Goal: Task Accomplishment & Management: Complete application form

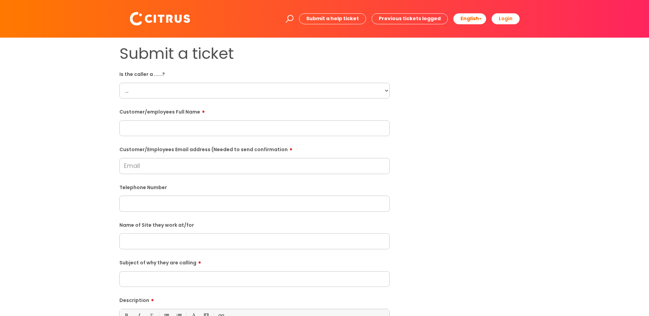
drag, startPoint x: 133, startPoint y: 90, endPoint x: 146, endPoint y: 99, distance: 15.0
click at [133, 90] on select "... Citrus Customer Citrus Employee Contractor Supplier" at bounding box center [254, 91] width 270 height 16
select select "Citrus Employee"
click at [119, 83] on select "... Citrus Customer Citrus Employee Contractor Supplier" at bounding box center [254, 91] width 270 height 16
click at [148, 167] on input "Customer/Employees Email address (Needed to send confirmation" at bounding box center [254, 166] width 270 height 16
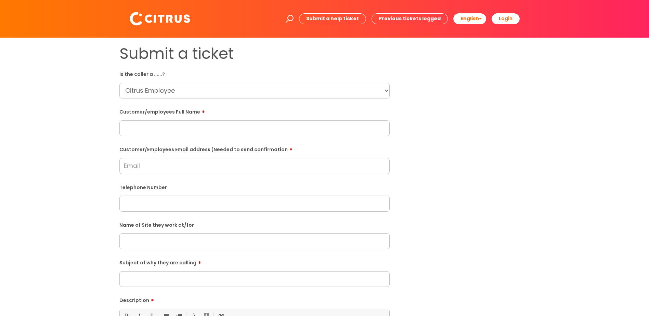
click at [141, 241] on input "text" at bounding box center [254, 241] width 270 height 16
click at [136, 241] on input "Aylkesbury" at bounding box center [254, 241] width 270 height 16
type input "Aylesbury"
click at [145, 277] on input "Subject of why they are calling" at bounding box center [254, 279] width 270 height 16
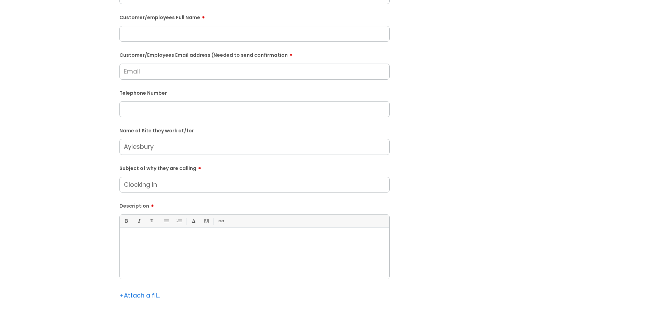
scroll to position [103, 0]
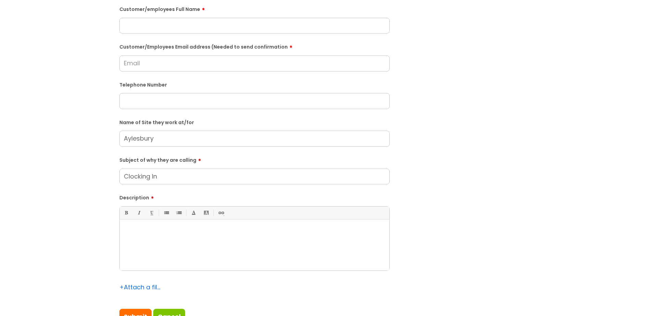
type input "Clocking In"
click at [137, 235] on div at bounding box center [254, 246] width 269 height 47
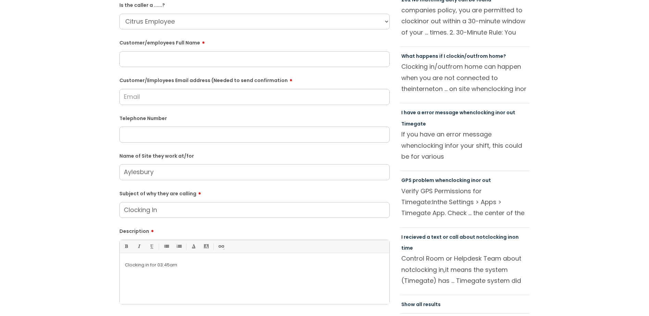
scroll to position [0, 0]
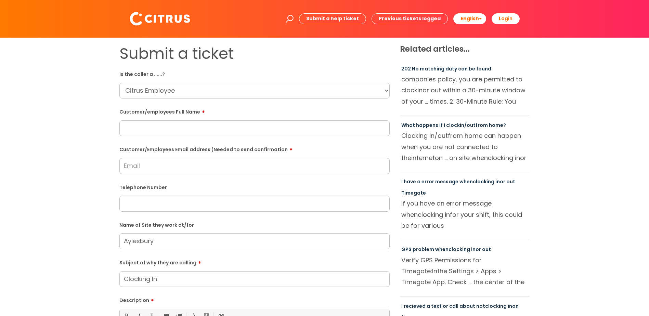
click at [130, 204] on input "text" at bounding box center [254, 204] width 270 height 16
paste input "07747443696"
type input "07747443696"
click at [135, 126] on input "text" at bounding box center [254, 128] width 270 height 16
paste input "Denzel Darko"
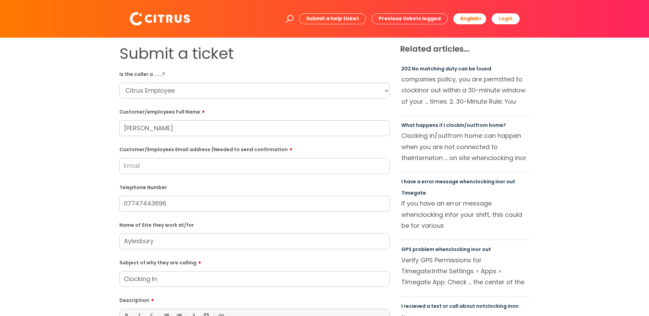
type input "Denzel Darko"
click at [128, 166] on input "Customer/Employees Email address (Needed to send confirmation" at bounding box center [254, 166] width 270 height 16
paste input "africagh94@gmail.com"
type input "africagh94@gmail.com"
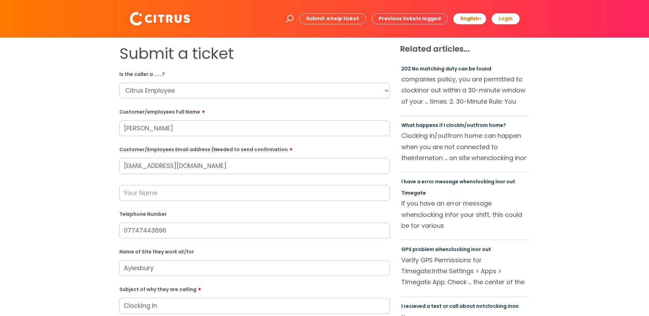
drag, startPoint x: 139, startPoint y: 191, endPoint x: 115, endPoint y: 199, distance: 25.4
click at [139, 191] on input "text" at bounding box center [254, 193] width 270 height 16
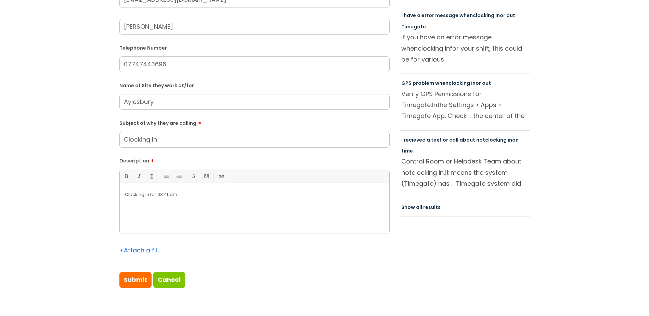
scroll to position [171, 0]
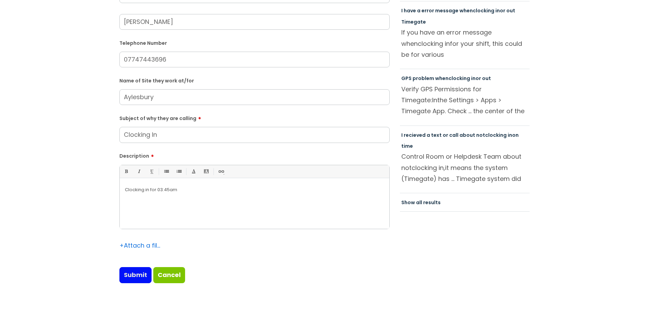
type input "Katie"
click at [142, 277] on input "Submit" at bounding box center [135, 275] width 32 height 16
type input "Please Wait..."
